Goal: Task Accomplishment & Management: Use online tool/utility

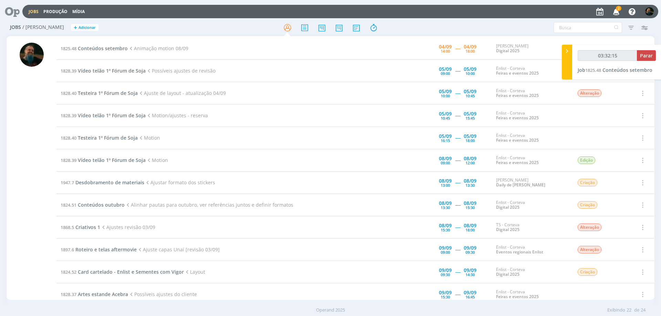
click at [617, 12] on icon "button" at bounding box center [616, 12] width 12 height 12
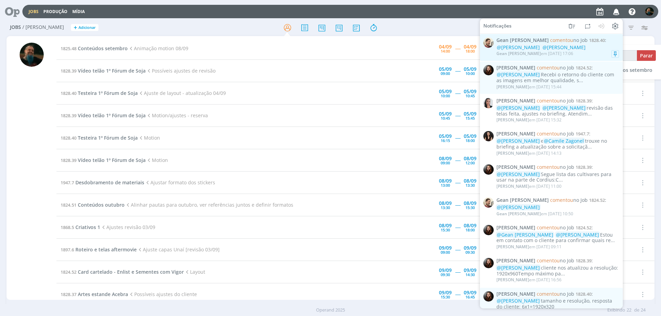
click at [591, 49] on div "@[PERSON_NAME] @[PERSON_NAME]" at bounding box center [557, 48] width 123 height 6
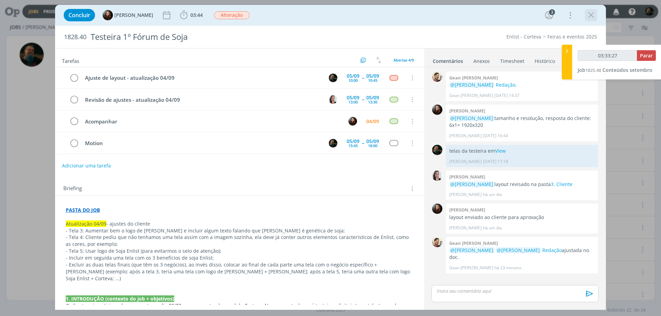
click at [593, 17] on icon "dialog" at bounding box center [591, 15] width 10 height 10
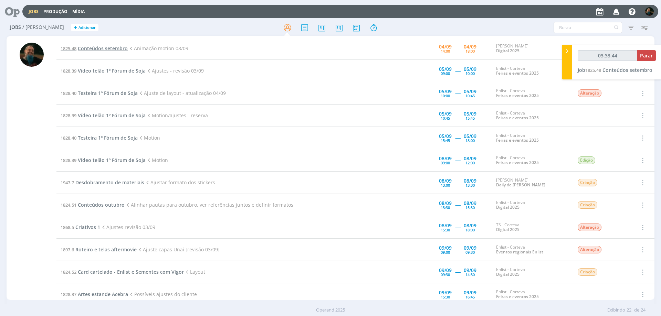
click at [109, 47] on span "Conteúdos setembro" at bounding box center [103, 48] width 50 height 7
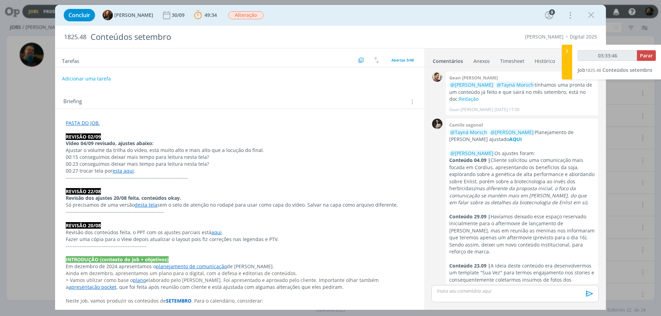
scroll to position [894, 0]
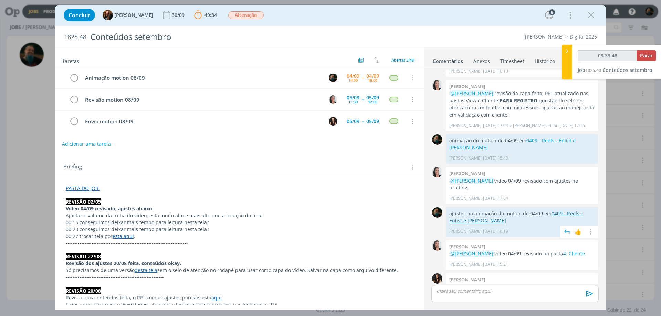
click at [560, 210] on link "0409 - Reels - Enlist e [PERSON_NAME]" at bounding box center [515, 216] width 133 height 13
click at [481, 293] on p "dialog" at bounding box center [515, 291] width 156 height 6
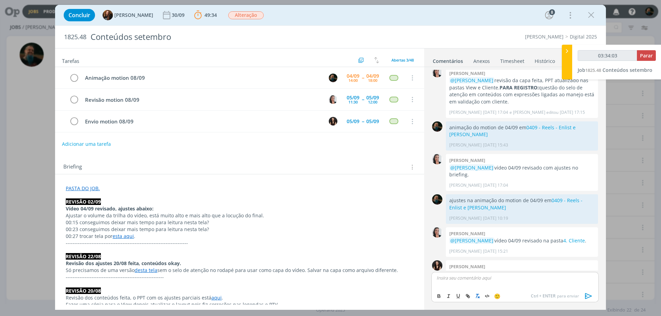
type input "03:34:04"
click at [585, 296] on icon "dialog" at bounding box center [588, 296] width 7 height 6
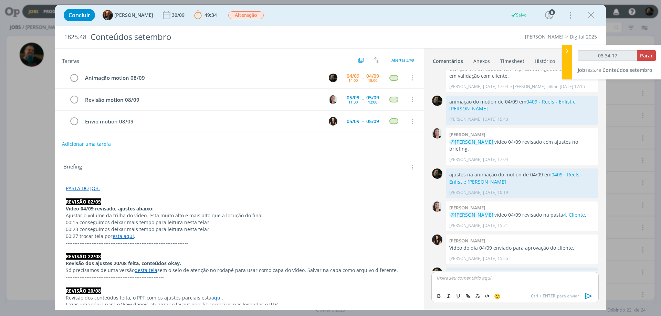
type input "03:34:18"
click at [643, 57] on span "Parar" at bounding box center [646, 55] width 13 height 7
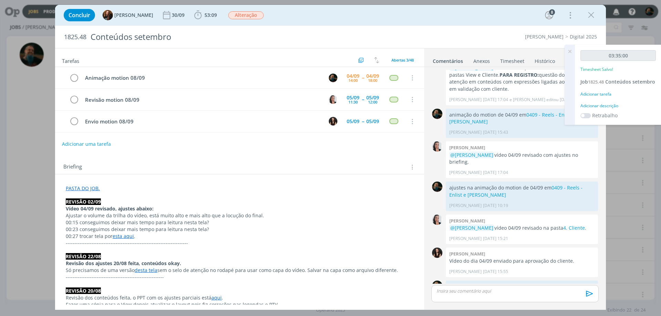
click at [599, 104] on div "Adicionar descrição" at bounding box center [617, 106] width 75 height 6
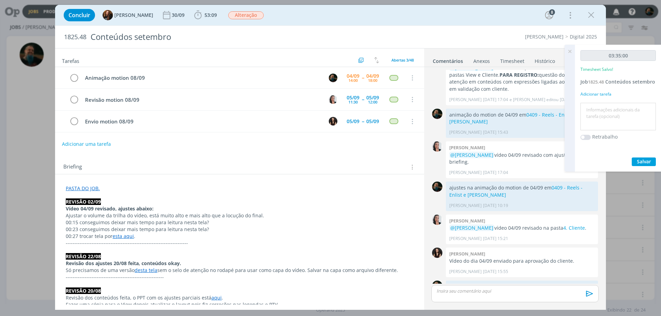
click at [600, 111] on textarea at bounding box center [618, 117] width 72 height 24
type textarea "motion 08/09"
click at [643, 164] on span "Salvar" at bounding box center [644, 161] width 14 height 7
click at [568, 50] on icon at bounding box center [570, 51] width 12 height 13
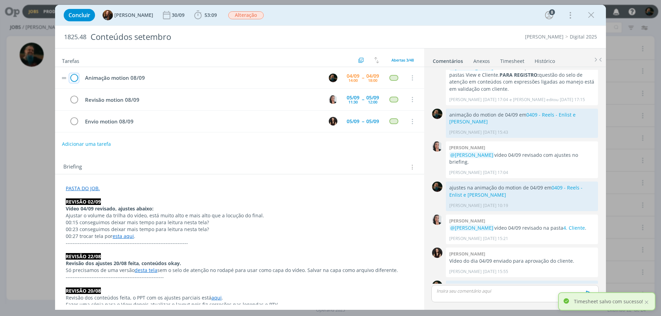
click at [75, 77] on icon "dialog" at bounding box center [74, 78] width 10 height 10
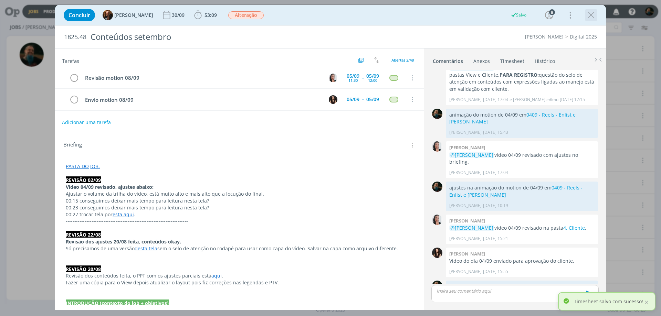
click at [592, 14] on icon "dialog" at bounding box center [591, 15] width 10 height 10
